Goal: Find specific page/section: Find specific page/section

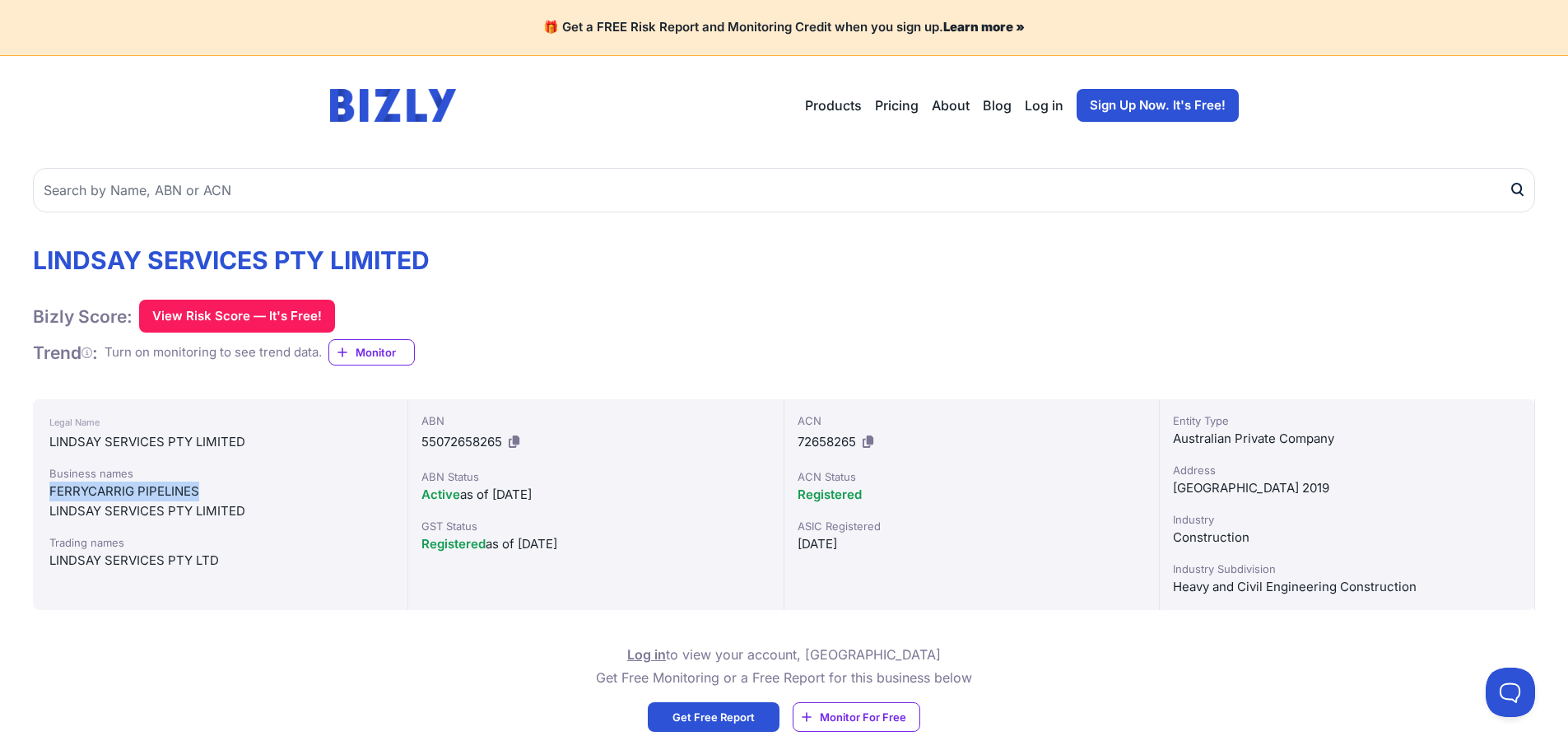
drag, startPoint x: 202, startPoint y: 491, endPoint x: 40, endPoint y: 498, distance: 162.2
click at [40, 498] on div "Legal Name [PERSON_NAME] SERVICES PTY LIMITED Business names FERRYCARRIG PIPELI…" at bounding box center [220, 504] width 375 height 211
copy div "FERRYCARRIG PIPELINES"
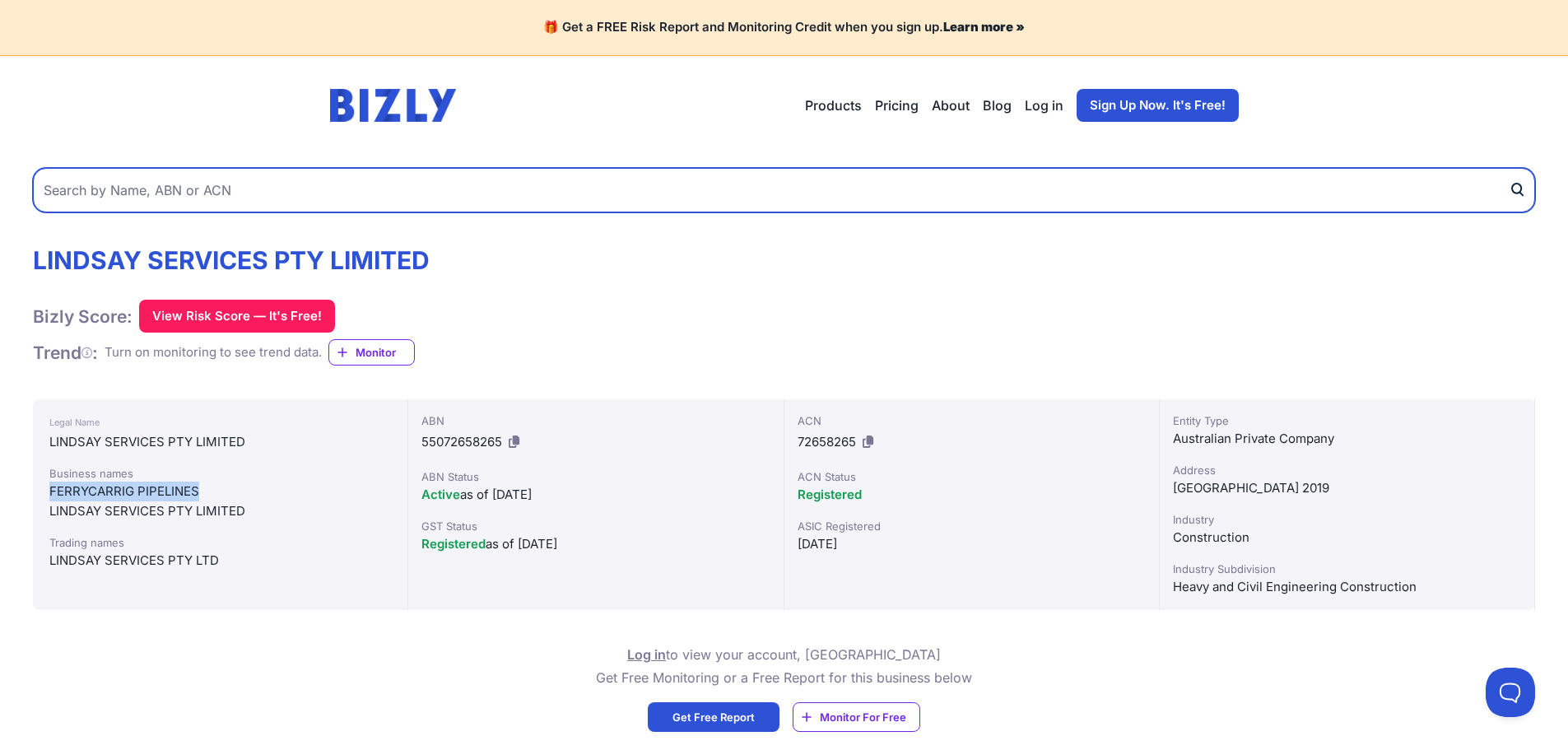
click at [430, 197] on input "text" at bounding box center [783, 190] width 1502 height 44
paste input "Maxibor Australia Pty Limited"
type input "Maxibor Australia Pty Limited"
click at [1508, 168] on button "submit" at bounding box center [1521, 190] width 26 height 44
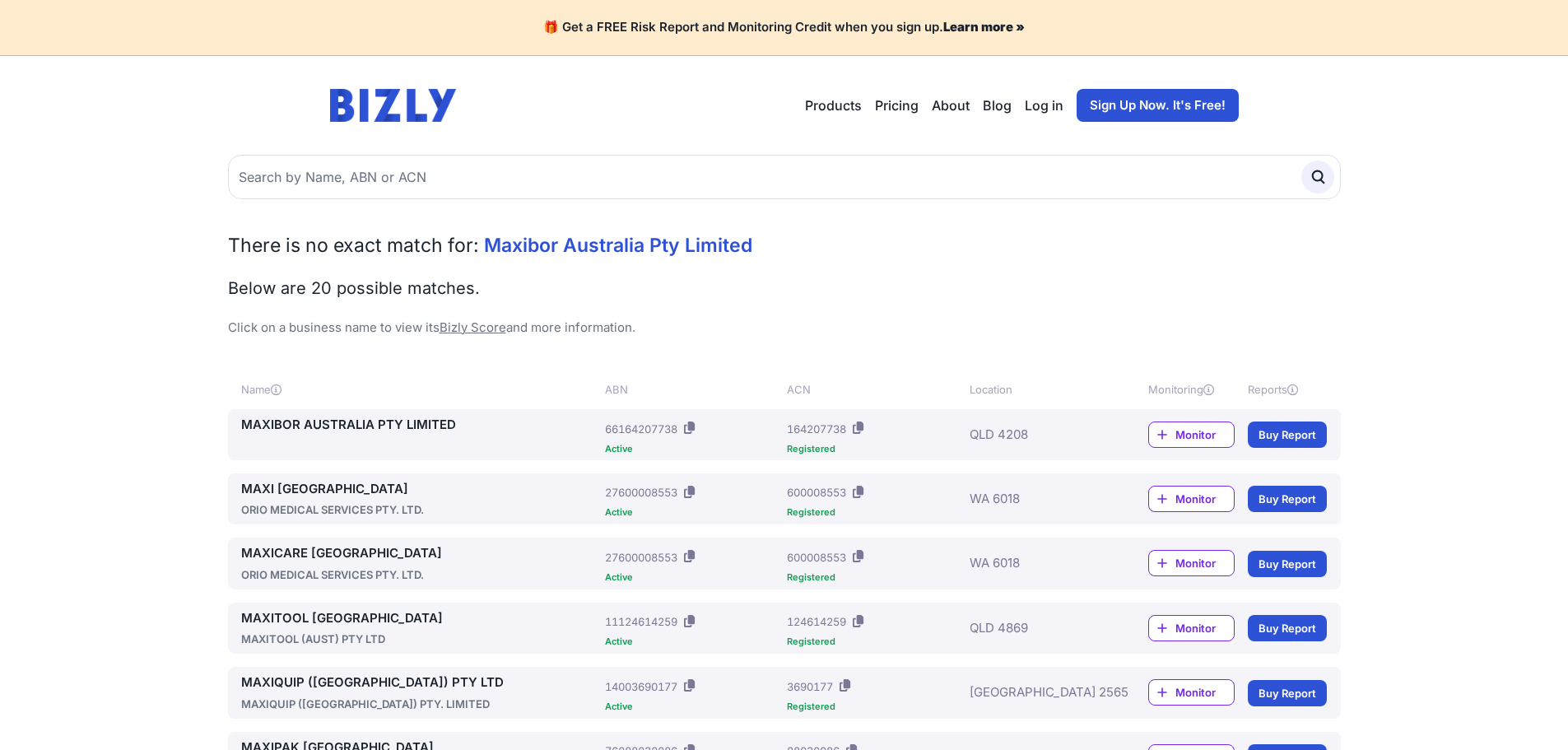
click at [385, 422] on link "MAXIBOR AUSTRALIA PTY LIMITED" at bounding box center [420, 425] width 358 height 19
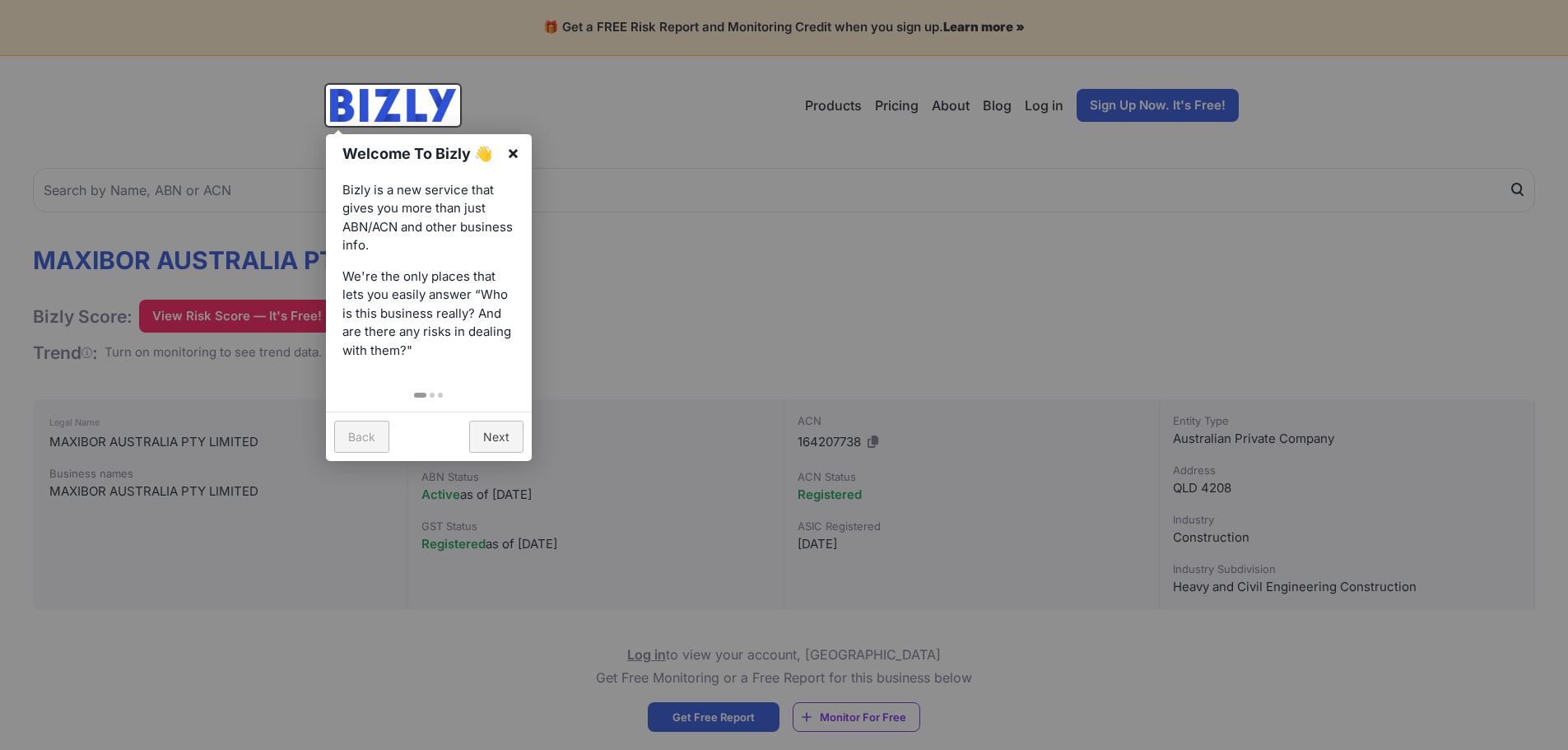
click at [509, 156] on link "×" at bounding box center [513, 152] width 37 height 37
